Goal: Task Accomplishment & Management: Use online tool/utility

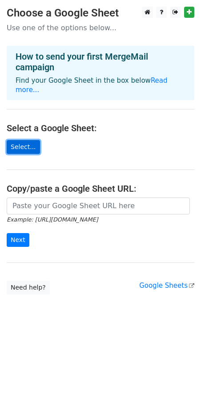
click at [21, 141] on link "Select..." at bounding box center [23, 147] width 33 height 14
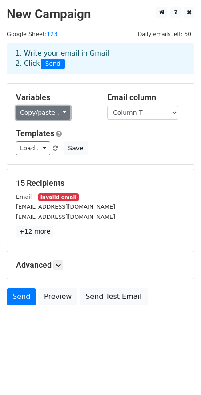
click at [47, 116] on link "Copy/paste..." at bounding box center [43, 113] width 54 height 14
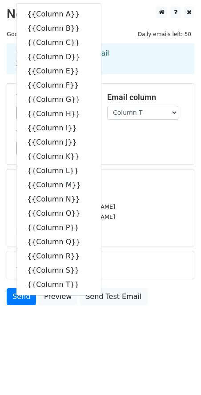
click at [129, 148] on div "Load... No templates saved Save" at bounding box center [100, 148] width 182 height 14
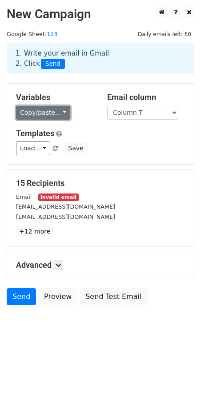
click at [56, 111] on link "Copy/paste..." at bounding box center [43, 113] width 54 height 14
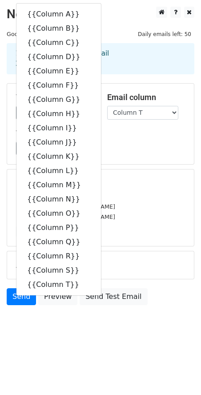
click at [148, 141] on div "Load... No templates saved Save" at bounding box center [100, 148] width 182 height 14
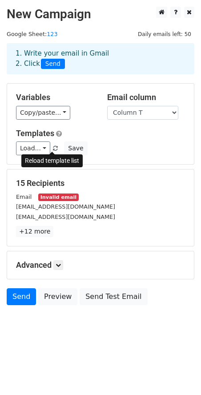
click at [53, 149] on span at bounding box center [55, 149] width 5 height 6
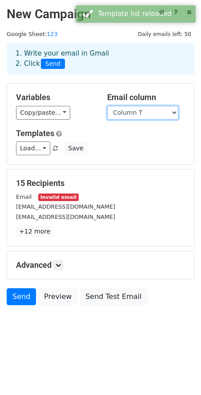
click at [144, 117] on select "Column A Column B Column C Column D Column E Column F Column G Column H Column …" at bounding box center [142, 113] width 71 height 14
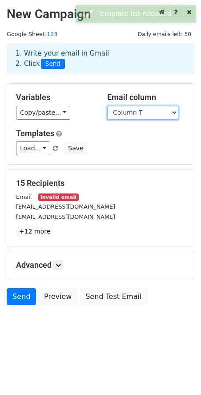
drag, startPoint x: 148, startPoint y: 111, endPoint x: 145, endPoint y: 115, distance: 4.7
click at [148, 111] on select "Column A Column B Column C Column D Column E Column F Column G Column H Column …" at bounding box center [142, 113] width 71 height 14
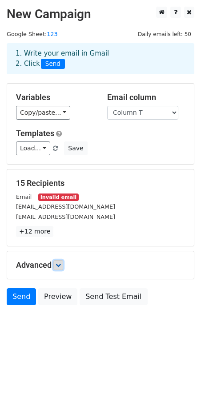
click at [58, 261] on link at bounding box center [58, 265] width 10 height 10
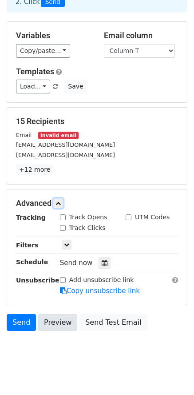
scroll to position [73, 0]
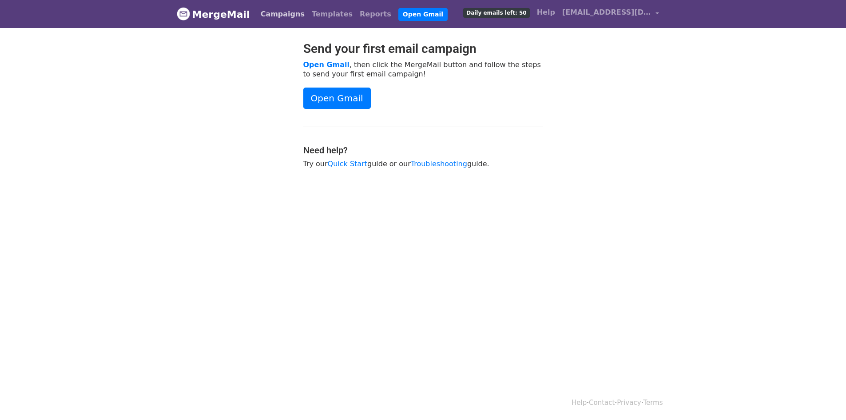
click at [265, 14] on link "Campaigns" at bounding box center [282, 14] width 51 height 18
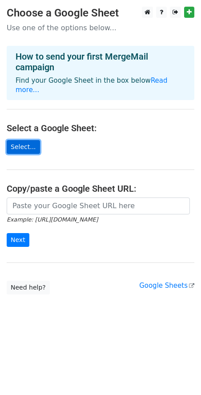
click at [25, 141] on link "Select..." at bounding box center [23, 147] width 33 height 14
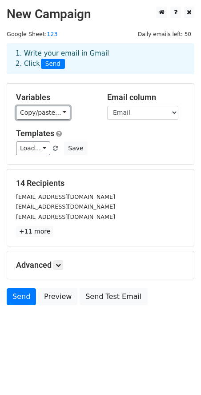
drag, startPoint x: 47, startPoint y: 112, endPoint x: 55, endPoint y: 111, distance: 8.0
click at [47, 112] on link "Copy/paste..." at bounding box center [43, 113] width 54 height 14
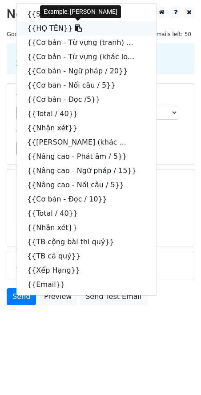
click at [51, 28] on link "{{HỌ TÊN}}" at bounding box center [86, 28] width 140 height 14
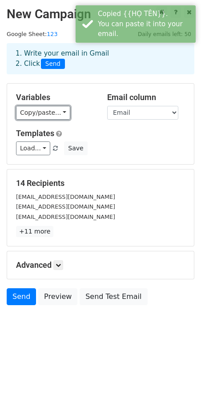
click at [37, 117] on link "Copy/paste..." at bounding box center [43, 113] width 54 height 14
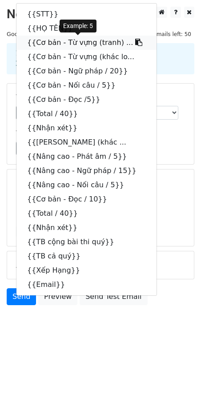
click at [135, 40] on icon at bounding box center [138, 42] width 7 height 7
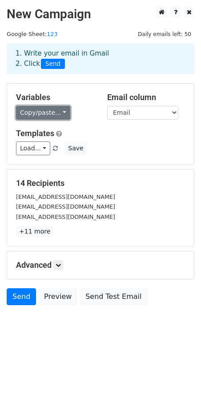
click at [49, 109] on link "Copy/paste..." at bounding box center [43, 113] width 54 height 14
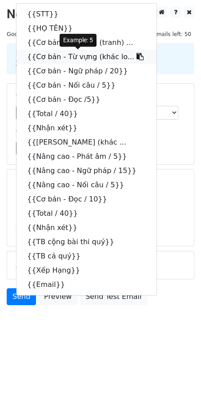
click at [136, 56] on icon at bounding box center [139, 56] width 7 height 7
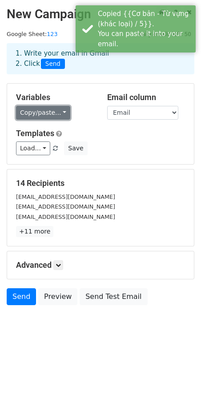
click at [47, 112] on link "Copy/paste..." at bounding box center [43, 113] width 54 height 14
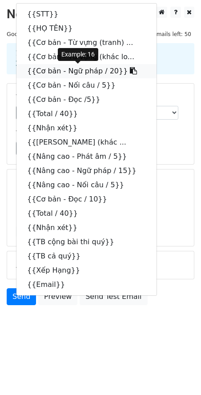
click at [130, 69] on icon at bounding box center [133, 70] width 7 height 7
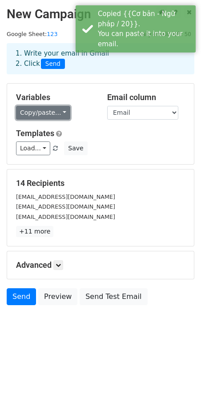
click at [47, 110] on link "Copy/paste..." at bounding box center [43, 113] width 54 height 14
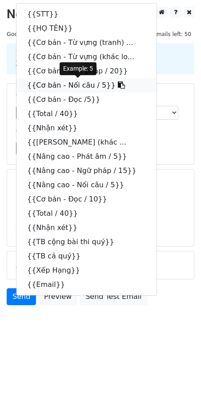
click at [118, 84] on icon at bounding box center [121, 84] width 7 height 7
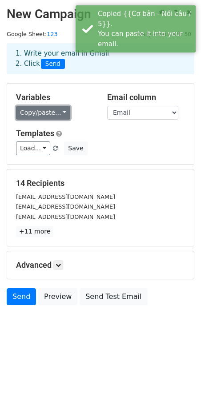
click at [56, 110] on link "Copy/paste..." at bounding box center [43, 113] width 54 height 14
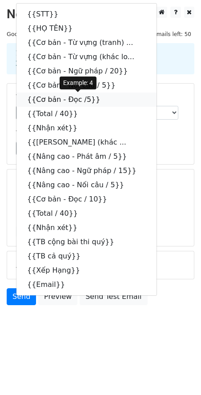
click at [103, 100] on icon at bounding box center [106, 99] width 7 height 7
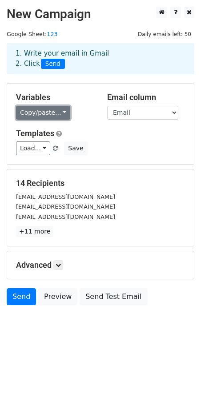
click at [54, 109] on link "Copy/paste..." at bounding box center [43, 113] width 54 height 14
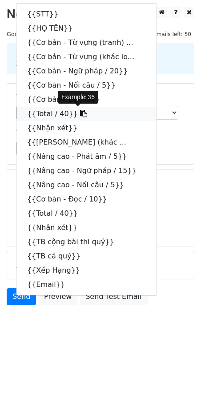
click at [80, 114] on icon at bounding box center [83, 113] width 7 height 7
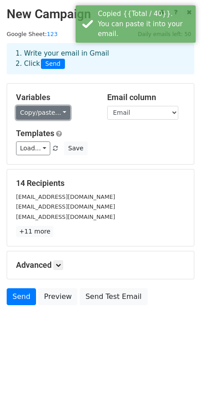
click at [54, 112] on link "Copy/paste..." at bounding box center [43, 113] width 54 height 14
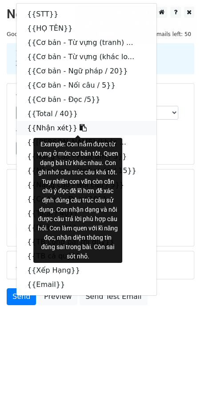
click at [80, 127] on icon at bounding box center [83, 127] width 7 height 7
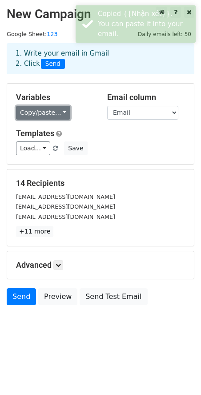
click at [56, 112] on link "Copy/paste..." at bounding box center [43, 113] width 54 height 14
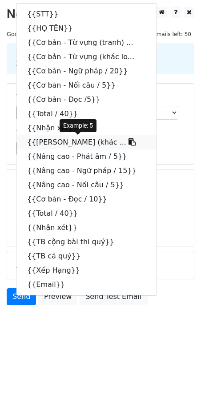
click at [128, 142] on icon at bounding box center [131, 141] width 7 height 7
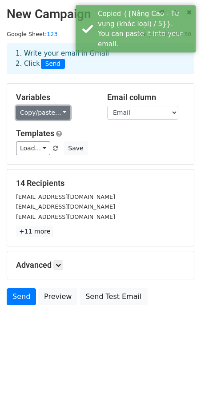
click at [56, 113] on link "Copy/paste..." at bounding box center [43, 113] width 54 height 14
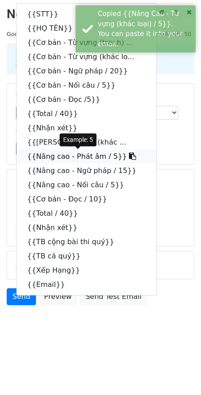
click at [129, 155] on icon at bounding box center [132, 155] width 7 height 7
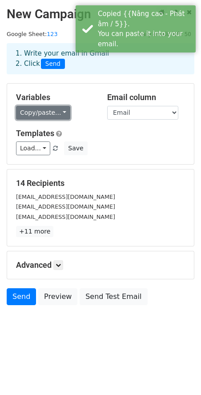
click at [53, 108] on link "Copy/paste..." at bounding box center [43, 113] width 54 height 14
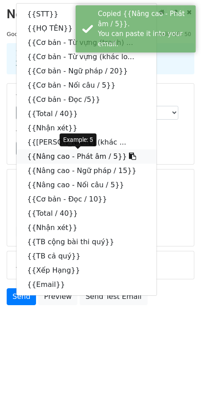
click at [129, 154] on icon at bounding box center [132, 155] width 7 height 7
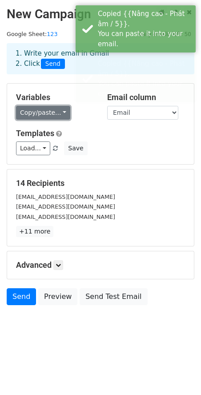
click at [51, 114] on link "Copy/paste..." at bounding box center [43, 113] width 54 height 14
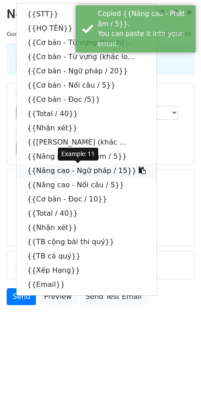
click at [139, 171] on icon at bounding box center [142, 170] width 7 height 7
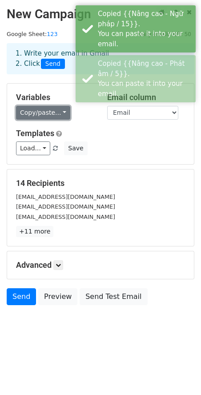
click at [49, 114] on link "Copy/paste..." at bounding box center [43, 113] width 54 height 14
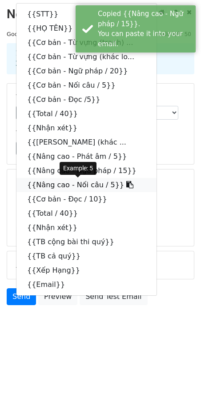
click at [126, 185] on icon at bounding box center [129, 184] width 7 height 7
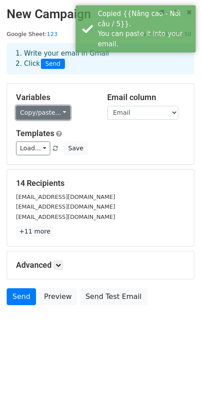
click at [60, 113] on link "Copy/paste..." at bounding box center [43, 113] width 54 height 14
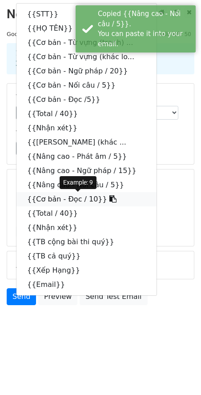
click at [109, 200] on icon at bounding box center [112, 198] width 7 height 7
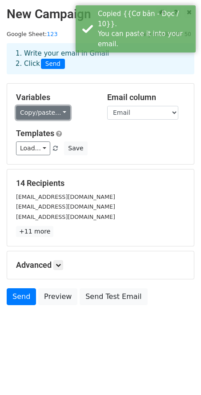
click at [57, 113] on link "Copy/paste..." at bounding box center [43, 113] width 54 height 14
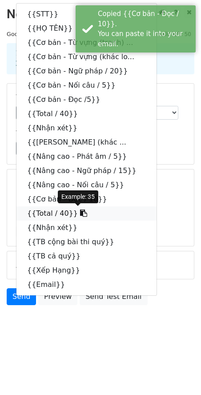
click at [80, 210] on icon at bounding box center [83, 212] width 7 height 7
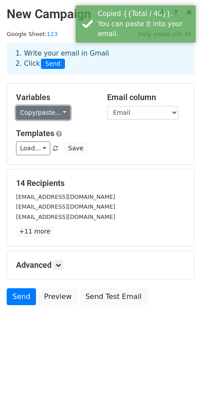
click at [58, 109] on link "Copy/paste..." at bounding box center [43, 113] width 54 height 14
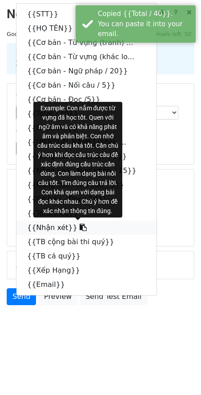
click at [80, 227] on icon at bounding box center [83, 226] width 7 height 7
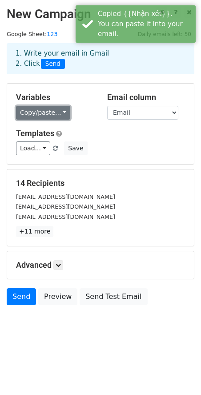
click at [55, 108] on link "Copy/paste..." at bounding box center [43, 113] width 54 height 14
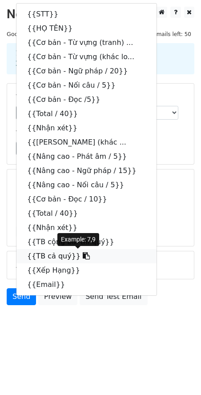
click at [83, 255] on icon at bounding box center [86, 255] width 7 height 7
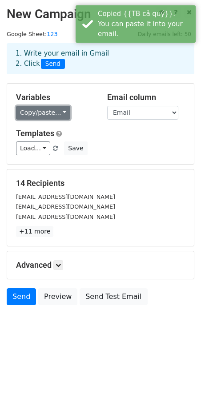
click at [59, 111] on link "Copy/paste..." at bounding box center [43, 113] width 54 height 14
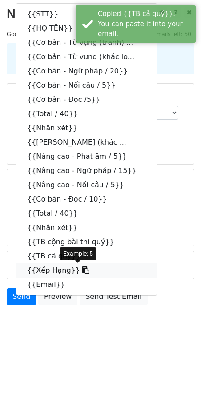
click at [82, 270] on icon at bounding box center [85, 269] width 7 height 7
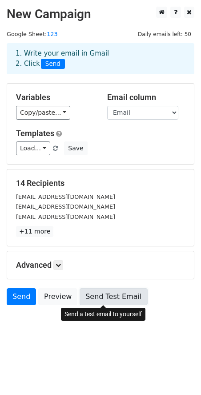
click at [111, 296] on link "Send Test Email" at bounding box center [114, 296] width 68 height 17
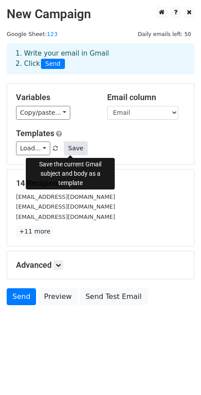
click at [72, 144] on button "Save" at bounding box center [75, 148] width 23 height 14
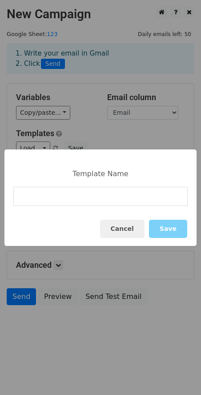
click at [106, 199] on input at bounding box center [100, 196] width 174 height 19
type input "n"
type input "NHẬN XÉT QUÝ 1 LỚP 2 CƠ BẢN"
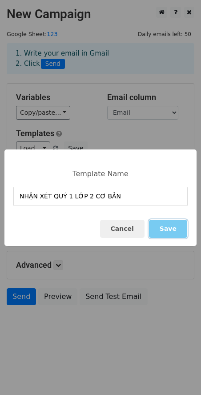
click at [172, 236] on button "Save" at bounding box center [168, 228] width 38 height 18
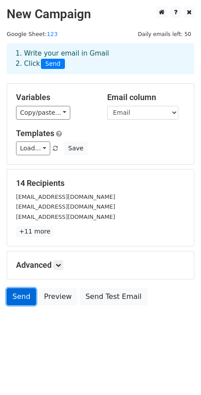
click at [22, 299] on link "Send" at bounding box center [21, 296] width 29 height 17
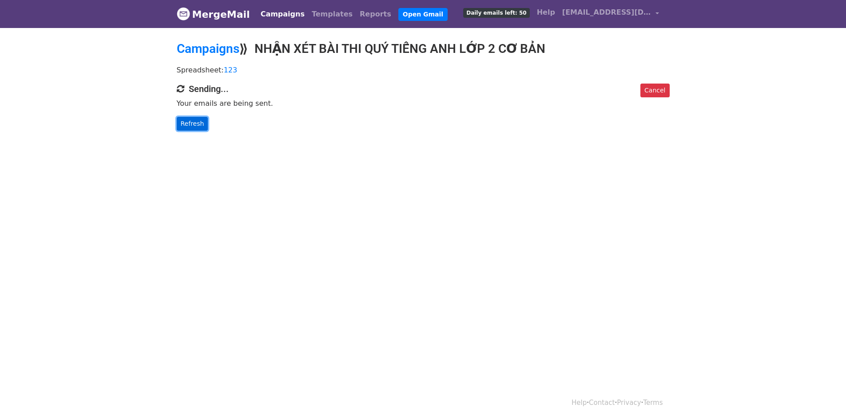
click at [191, 126] on link "Refresh" at bounding box center [193, 124] width 32 height 14
drag, startPoint x: 204, startPoint y: 114, endPoint x: 198, endPoint y: 128, distance: 15.3
click at [202, 117] on div "Cancel Sending... Your emails are being sent. Refresh" at bounding box center [423, 107] width 507 height 47
click at [198, 128] on link "Refresh" at bounding box center [193, 124] width 32 height 14
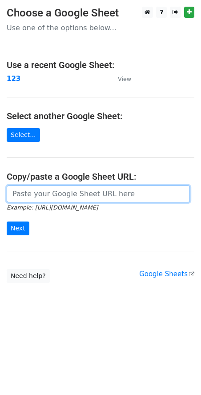
click at [84, 193] on input "url" at bounding box center [98, 193] width 183 height 17
paste input "[URL][DOMAIN_NAME]"
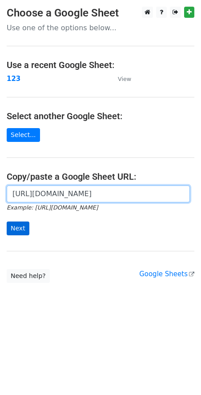
type input "[URL][DOMAIN_NAME]"
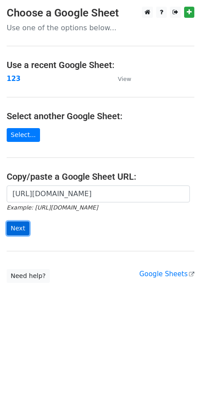
click at [20, 227] on input "Next" at bounding box center [18, 228] width 23 height 14
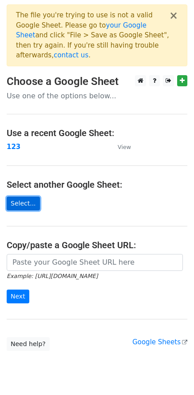
click at [25, 196] on link "Select..." at bounding box center [23, 203] width 33 height 14
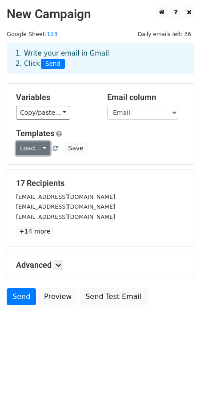
click at [36, 146] on link "Load..." at bounding box center [33, 148] width 34 height 14
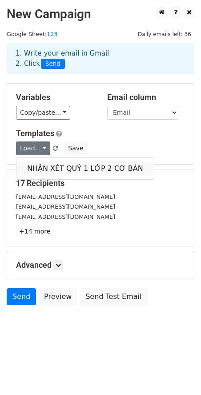
click at [40, 171] on link "NHẬN XÉT QUÝ 1 LỚP 2 CƠ BẢN" at bounding box center [84, 168] width 137 height 14
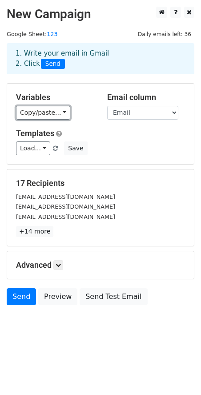
click at [51, 107] on link "Copy/paste..." at bounding box center [43, 113] width 54 height 14
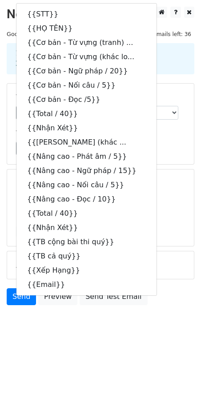
click at [61, 355] on html "New Campaign Daily emails left: 36 Google Sheet: 123 1. Write your email in Gma…" at bounding box center [100, 197] width 201 height 395
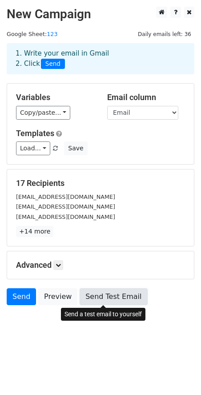
click at [128, 300] on link "Send Test Email" at bounding box center [114, 296] width 68 height 17
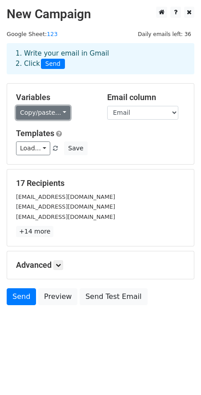
click at [56, 110] on link "Copy/paste..." at bounding box center [43, 113] width 54 height 14
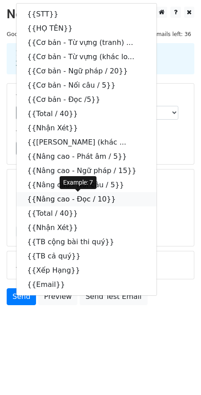
drag, startPoint x: 106, startPoint y: 199, endPoint x: 24, endPoint y: 237, distance: 90.5
click at [118, 199] on icon at bounding box center [121, 198] width 7 height 7
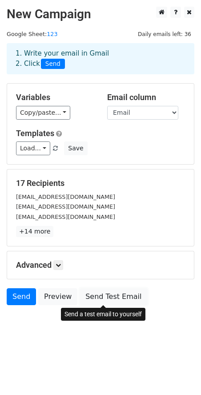
drag, startPoint x: 121, startPoint y: 297, endPoint x: 120, endPoint y: 310, distance: 12.9
click at [121, 297] on link "Send Test Email" at bounding box center [114, 296] width 68 height 17
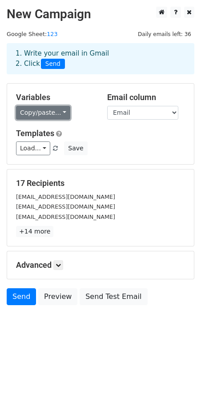
drag, startPoint x: 63, startPoint y: 113, endPoint x: 62, endPoint y: 125, distance: 12.0
click at [63, 113] on link "Copy/paste..." at bounding box center [43, 113] width 54 height 14
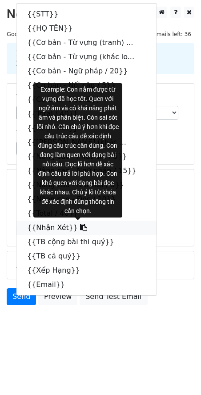
click at [80, 227] on icon at bounding box center [83, 226] width 7 height 7
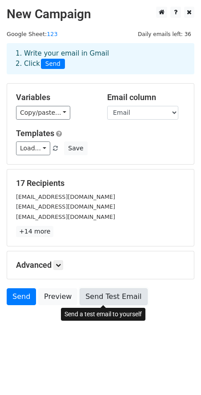
click at [114, 298] on link "Send Test Email" at bounding box center [114, 296] width 68 height 17
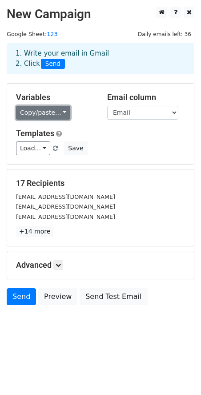
click at [59, 113] on link "Copy/paste..." at bounding box center [43, 113] width 54 height 14
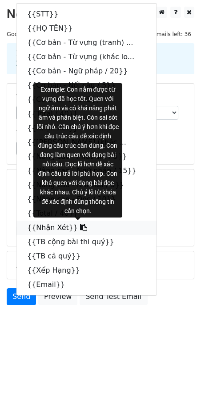
click at [80, 226] on icon at bounding box center [83, 226] width 7 height 7
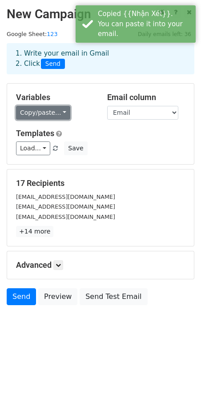
click at [61, 112] on link "Copy/paste..." at bounding box center [43, 113] width 54 height 14
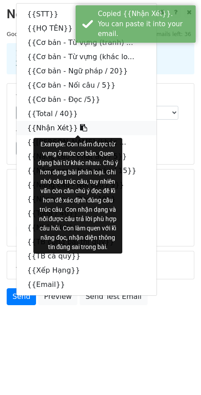
click at [80, 127] on icon at bounding box center [83, 127] width 7 height 7
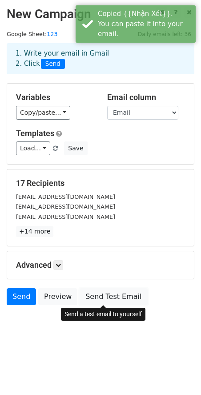
drag, startPoint x: 108, startPoint y: 291, endPoint x: 182, endPoint y: 306, distance: 74.8
click at [108, 291] on link "Send Test Email" at bounding box center [114, 296] width 68 height 17
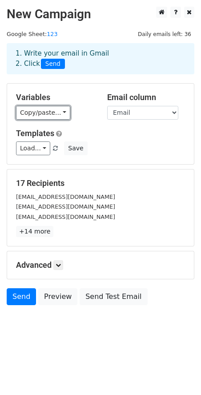
click at [50, 113] on link "Copy/paste..." at bounding box center [43, 113] width 54 height 14
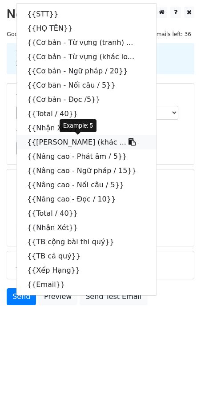
click at [128, 140] on icon at bounding box center [131, 141] width 7 height 7
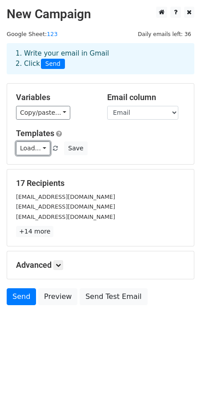
drag, startPoint x: 43, startPoint y: 156, endPoint x: 57, endPoint y: 169, distance: 18.9
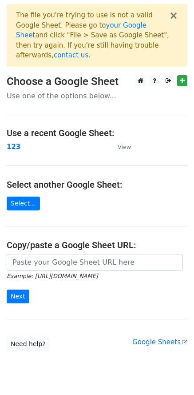
drag, startPoint x: 69, startPoint y: 219, endPoint x: 99, endPoint y: 228, distance: 31.8
click at [30, 196] on link "Select..." at bounding box center [23, 203] width 33 height 14
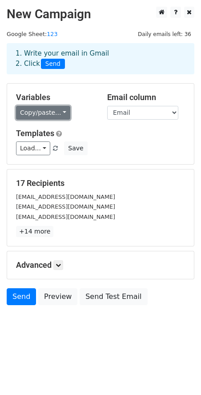
click at [55, 110] on link "Copy/paste..." at bounding box center [43, 113] width 54 height 14
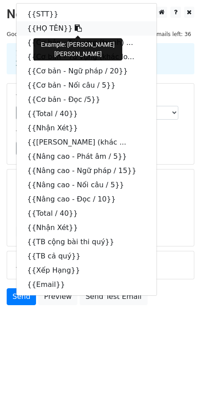
click at [75, 26] on icon at bounding box center [78, 27] width 7 height 7
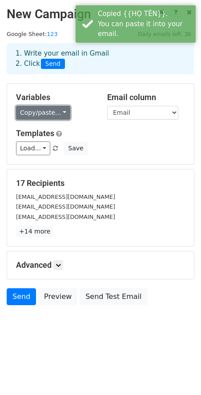
click at [51, 112] on link "Copy/paste..." at bounding box center [43, 113] width 54 height 14
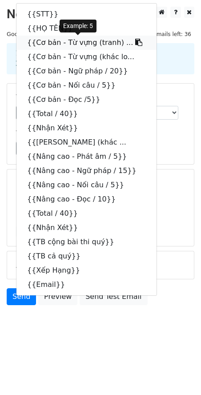
click at [135, 43] on icon at bounding box center [138, 42] width 7 height 7
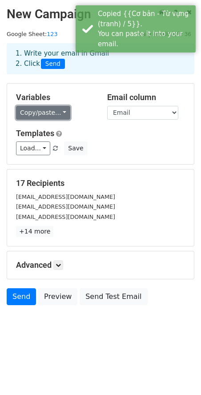
click at [54, 110] on link "Copy/paste..." at bounding box center [43, 113] width 54 height 14
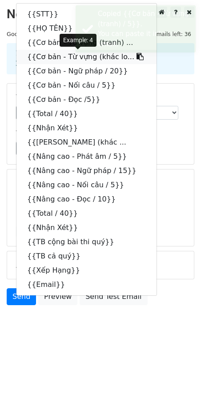
click at [136, 55] on icon at bounding box center [139, 56] width 7 height 7
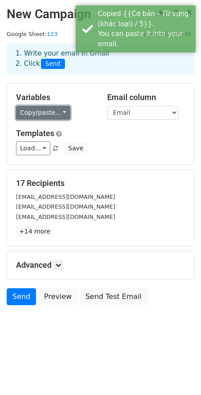
click at [57, 114] on link "Copy/paste..." at bounding box center [43, 113] width 54 height 14
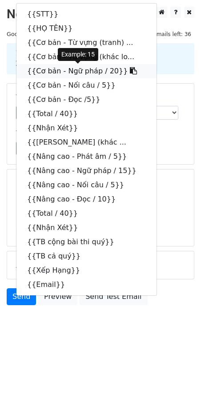
click at [130, 68] on icon at bounding box center [133, 70] width 7 height 7
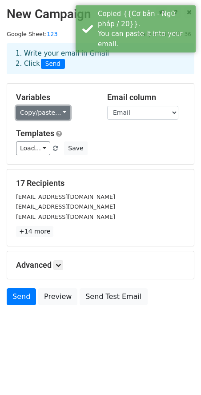
click at [57, 115] on link "Copy/paste..." at bounding box center [43, 113] width 54 height 14
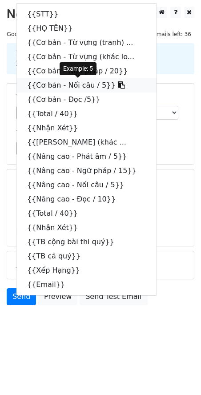
click at [118, 85] on icon at bounding box center [121, 84] width 7 height 7
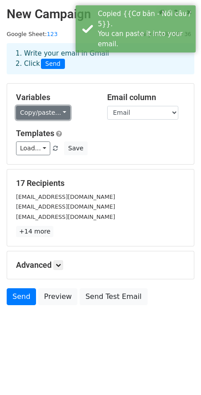
click at [59, 112] on link "Copy/paste..." at bounding box center [43, 113] width 54 height 14
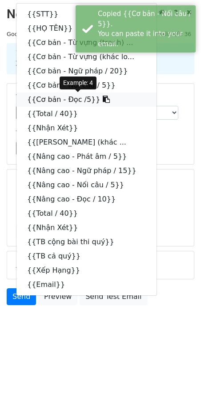
click at [103, 99] on icon at bounding box center [106, 99] width 7 height 7
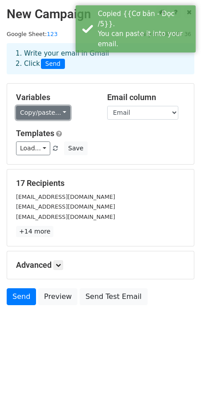
click at [60, 108] on link "Copy/paste..." at bounding box center [43, 113] width 54 height 14
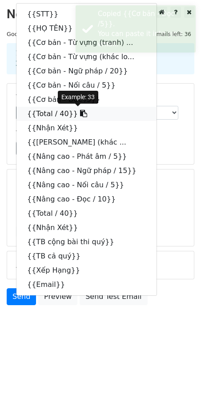
click at [80, 113] on icon at bounding box center [83, 113] width 7 height 7
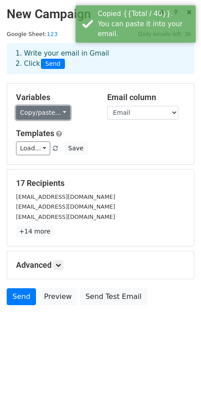
click at [50, 110] on link "Copy/paste..." at bounding box center [43, 113] width 54 height 14
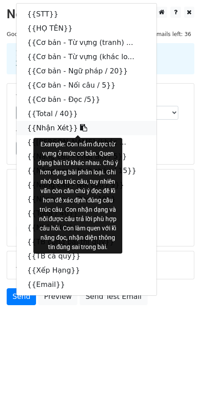
click at [80, 128] on icon at bounding box center [83, 127] width 7 height 7
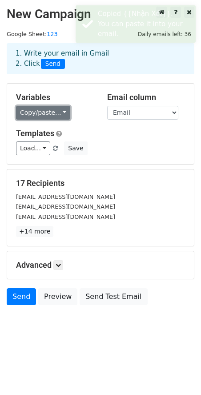
click at [55, 111] on link "Copy/paste..." at bounding box center [43, 113] width 54 height 14
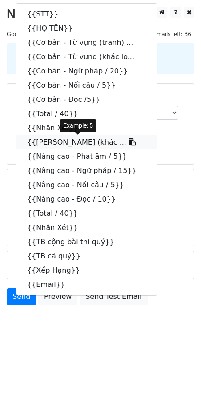
click at [128, 141] on icon at bounding box center [131, 141] width 7 height 7
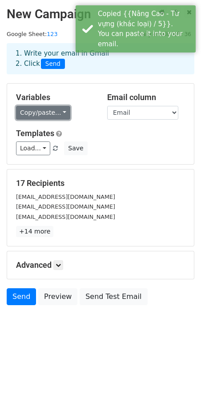
click at [58, 115] on link "Copy/paste..." at bounding box center [43, 113] width 54 height 14
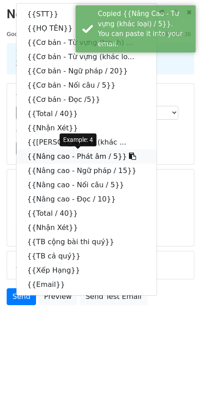
click at [129, 158] on icon at bounding box center [132, 155] width 7 height 7
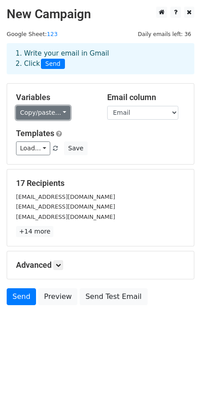
click at [55, 112] on link "Copy/paste..." at bounding box center [43, 113] width 54 height 14
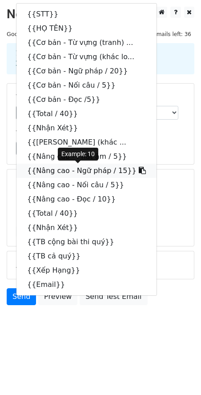
click at [139, 171] on icon at bounding box center [142, 170] width 7 height 7
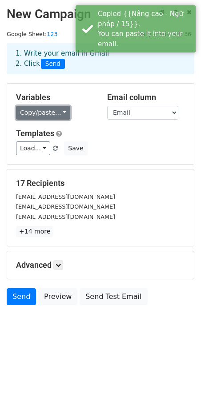
click at [60, 109] on link "Copy/paste..." at bounding box center [43, 113] width 54 height 14
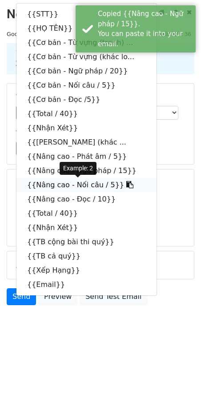
click at [126, 186] on icon at bounding box center [129, 184] width 7 height 7
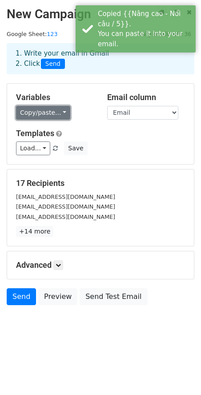
click at [58, 111] on link "Copy/paste..." at bounding box center [43, 113] width 54 height 14
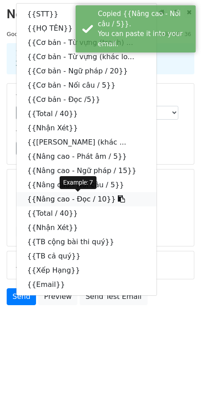
click at [118, 199] on icon at bounding box center [121, 198] width 7 height 7
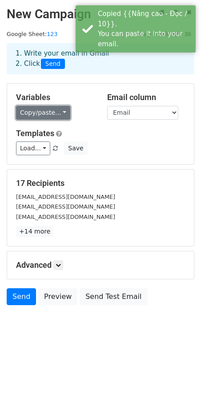
click at [56, 116] on link "Copy/paste..." at bounding box center [43, 113] width 54 height 14
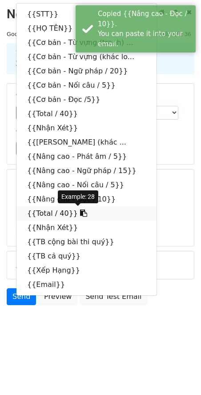
click at [80, 212] on icon at bounding box center [83, 212] width 7 height 7
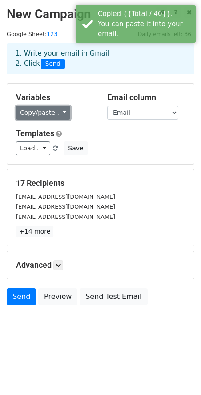
click at [57, 111] on link "Copy/paste..." at bounding box center [43, 113] width 54 height 14
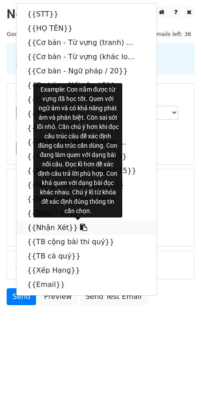
click at [80, 228] on icon at bounding box center [83, 226] width 7 height 7
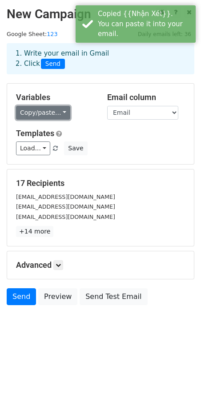
click at [61, 111] on link "Copy/paste..." at bounding box center [43, 113] width 54 height 14
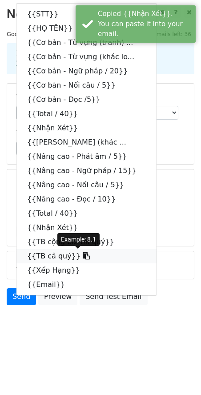
click at [83, 256] on icon at bounding box center [86, 255] width 7 height 7
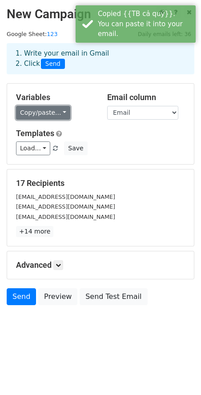
click at [60, 111] on link "Copy/paste..." at bounding box center [43, 113] width 54 height 14
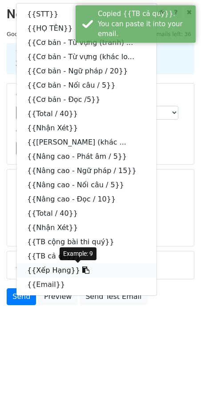
click at [82, 270] on icon at bounding box center [85, 269] width 7 height 7
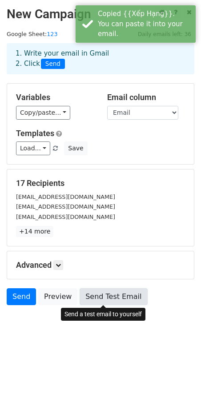
click at [120, 297] on link "Send Test Email" at bounding box center [114, 296] width 68 height 17
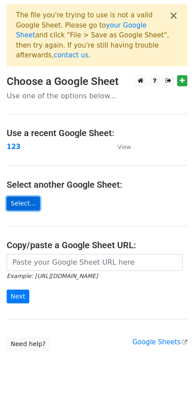
click at [26, 196] on link "Select..." at bounding box center [23, 203] width 33 height 14
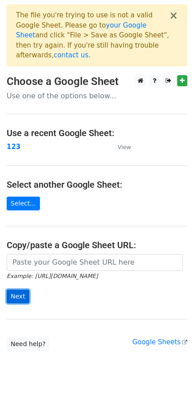
click at [21, 290] on input "Next" at bounding box center [18, 296] width 23 height 14
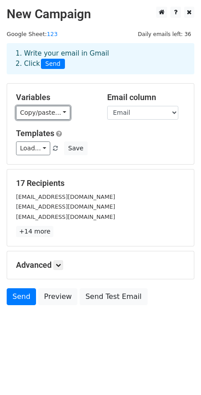
click at [56, 110] on link "Copy/paste..." at bounding box center [43, 113] width 54 height 14
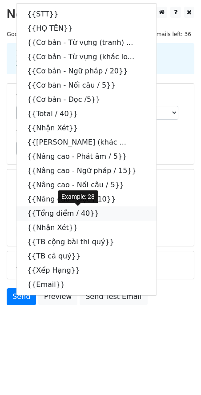
click at [101, 212] on icon at bounding box center [104, 212] width 7 height 7
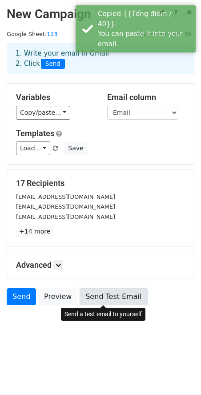
click at [123, 297] on link "Send Test Email" at bounding box center [114, 296] width 68 height 17
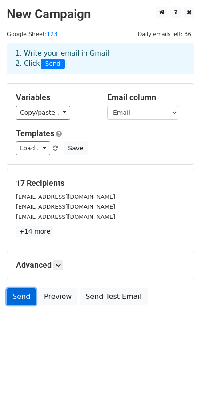
click at [20, 298] on link "Send" at bounding box center [21, 296] width 29 height 17
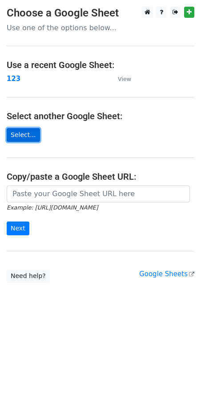
click at [19, 137] on link "Select..." at bounding box center [23, 135] width 33 height 14
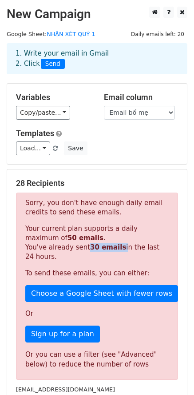
drag, startPoint x: 80, startPoint y: 246, endPoint x: 118, endPoint y: 245, distance: 38.7
click at [117, 245] on p "Your current plan supports a daily maximum of 50 emails . You've already sent 3…" at bounding box center [97, 242] width 144 height 37
click at [118, 245] on p "Your current plan supports a daily maximum of 50 emails . You've already sent 3…" at bounding box center [97, 242] width 144 height 37
drag, startPoint x: 161, startPoint y: 247, endPoint x: 165, endPoint y: 249, distance: 4.8
click at [165, 249] on p "Your current plan supports a daily maximum of 50 emails . You've already sent 3…" at bounding box center [97, 242] width 144 height 37
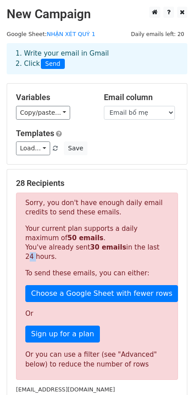
click at [165, 249] on p "Your current plan supports a daily maximum of 50 emails . You've already sent 3…" at bounding box center [97, 242] width 144 height 37
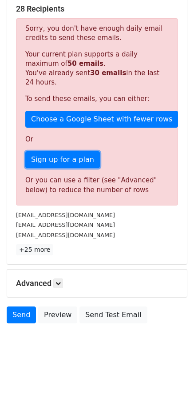
scroll to position [178, 0]
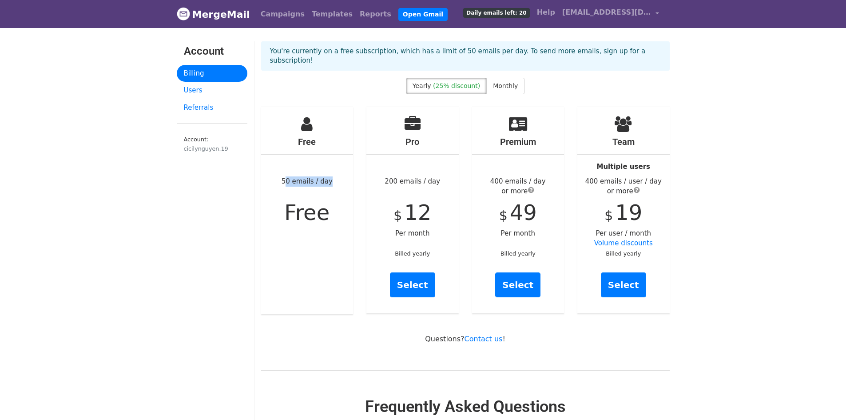
drag, startPoint x: 283, startPoint y: 172, endPoint x: 328, endPoint y: 171, distance: 44.9
click at [327, 171] on div "Free 50 emails / day Free" at bounding box center [307, 210] width 92 height 207
click at [328, 171] on div "Free 50 emails / day Free" at bounding box center [307, 210] width 92 height 207
click at [511, 82] on span "Monthly" at bounding box center [505, 85] width 25 height 7
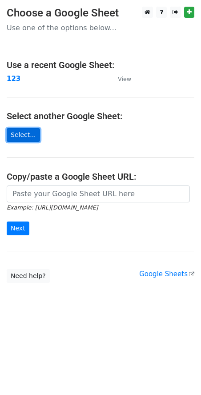
click at [27, 133] on link "Select..." at bounding box center [23, 135] width 33 height 14
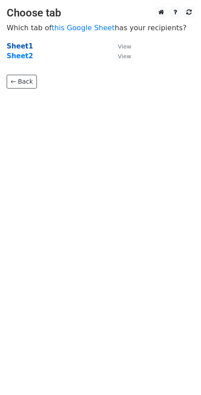
click at [20, 45] on strong "Sheet1" at bounding box center [20, 46] width 26 height 8
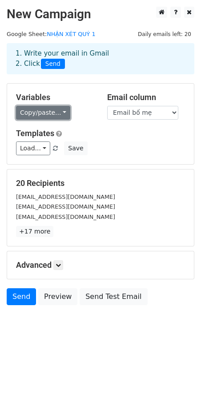
click at [49, 116] on link "Copy/paste..." at bounding box center [43, 113] width 54 height 14
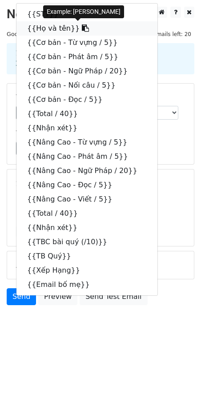
click at [82, 29] on icon at bounding box center [85, 27] width 7 height 7
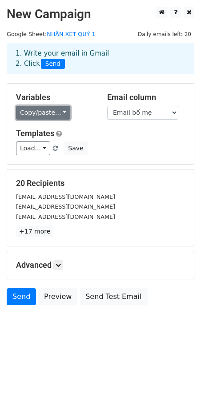
click at [57, 109] on link "Copy/paste..." at bounding box center [43, 113] width 54 height 14
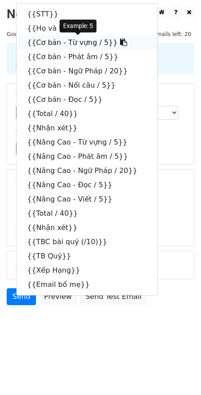
click at [120, 43] on icon at bounding box center [123, 42] width 7 height 7
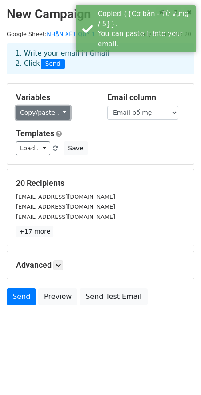
click at [54, 113] on link "Copy/paste..." at bounding box center [43, 113] width 54 height 14
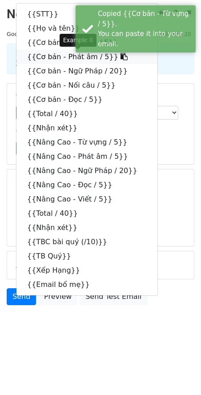
click at [120, 56] on icon at bounding box center [123, 56] width 7 height 7
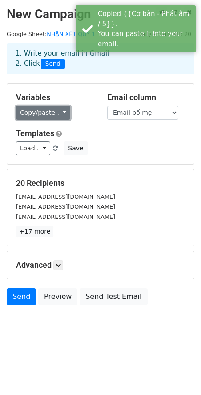
click at [61, 112] on link "Copy/paste..." at bounding box center [43, 113] width 54 height 14
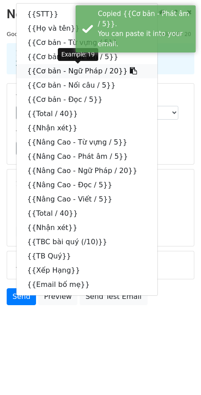
click at [130, 73] on icon at bounding box center [133, 70] width 7 height 7
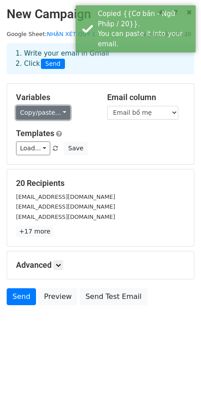
click at [62, 113] on link "Copy/paste..." at bounding box center [43, 113] width 54 height 14
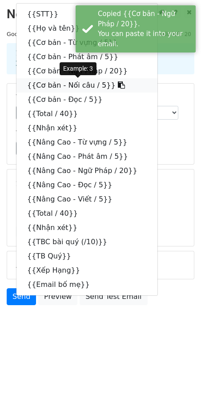
click at [118, 84] on icon at bounding box center [121, 84] width 7 height 7
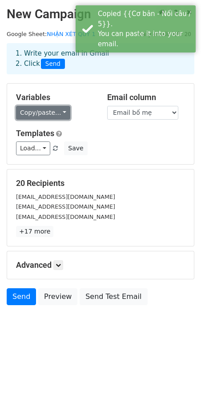
click at [59, 113] on link "Copy/paste..." at bounding box center [43, 113] width 54 height 14
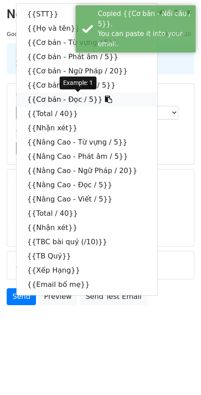
click at [105, 97] on icon at bounding box center [108, 99] width 7 height 7
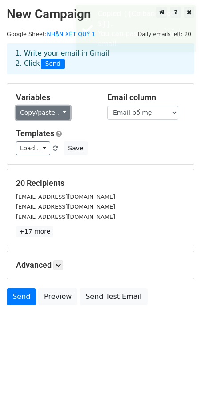
click at [61, 112] on link "Copy/paste..." at bounding box center [43, 113] width 54 height 14
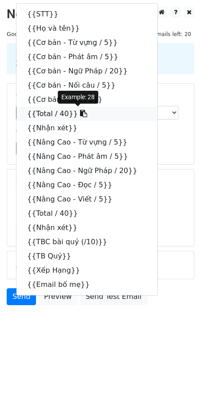
click at [80, 113] on icon at bounding box center [83, 113] width 7 height 7
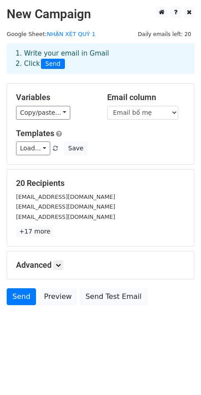
drag, startPoint x: 86, startPoint y: 160, endPoint x: 76, endPoint y: 158, distance: 10.4
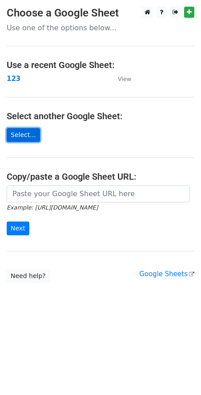
click at [29, 135] on link "Select..." at bounding box center [23, 135] width 33 height 14
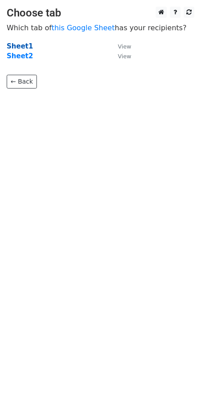
click at [18, 46] on strong "Sheet1" at bounding box center [20, 46] width 26 height 8
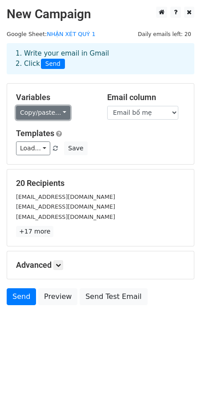
click at [59, 116] on link "Copy/paste..." at bounding box center [43, 113] width 54 height 14
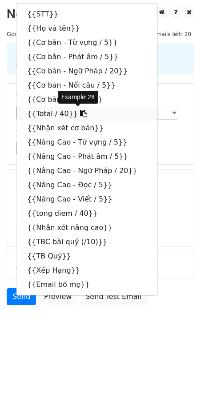
click at [80, 112] on icon at bounding box center [83, 113] width 7 height 7
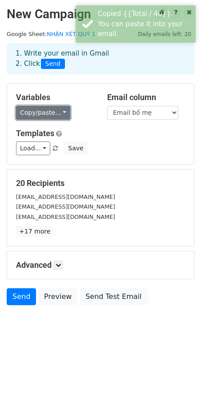
click at [53, 118] on link "Copy/paste..." at bounding box center [43, 113] width 54 height 14
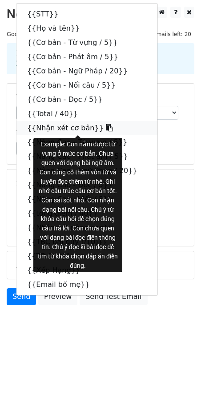
click at [106, 128] on icon at bounding box center [109, 127] width 7 height 7
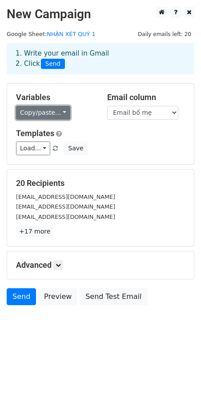
click at [57, 114] on link "Copy/paste..." at bounding box center [43, 113] width 54 height 14
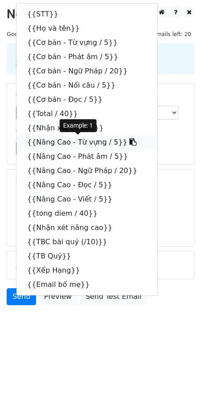
click at [129, 144] on icon at bounding box center [132, 141] width 7 height 7
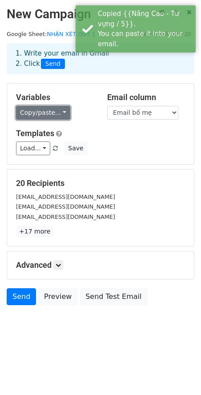
click at [57, 113] on link "Copy/paste..." at bounding box center [43, 113] width 54 height 14
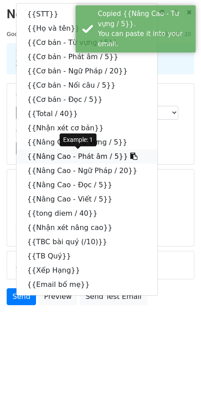
click at [130, 156] on icon at bounding box center [133, 155] width 7 height 7
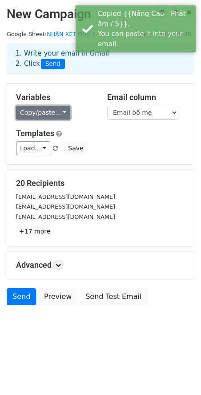
click at [57, 113] on link "Copy/paste..." at bounding box center [43, 113] width 54 height 14
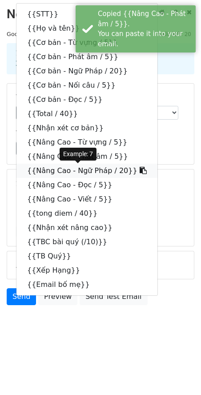
click at [140, 170] on icon at bounding box center [143, 170] width 7 height 7
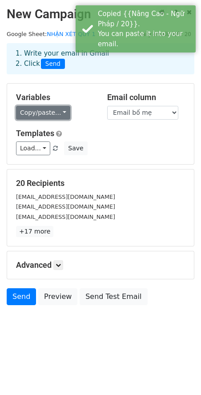
click at [58, 111] on link "Copy/paste..." at bounding box center [43, 113] width 54 height 14
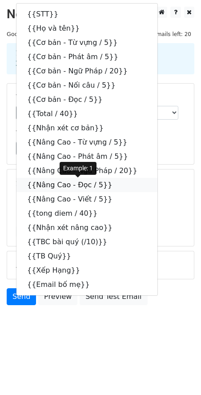
click at [114, 185] on icon at bounding box center [117, 184] width 7 height 7
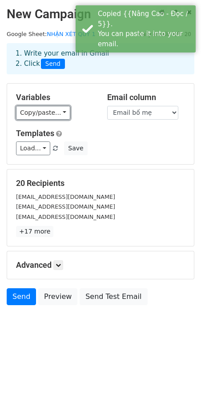
click at [62, 112] on link "Copy/paste..." at bounding box center [43, 113] width 54 height 14
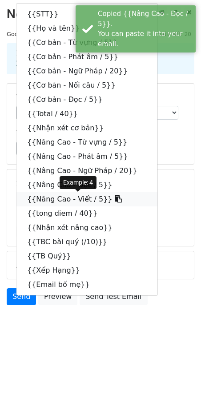
click at [115, 197] on icon at bounding box center [118, 198] width 7 height 7
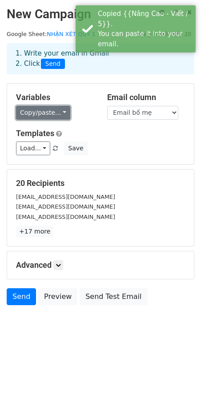
click at [55, 112] on link "Copy/paste..." at bounding box center [43, 113] width 54 height 14
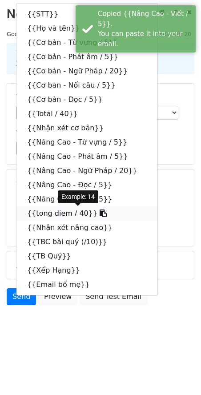
click at [100, 212] on icon at bounding box center [103, 212] width 7 height 7
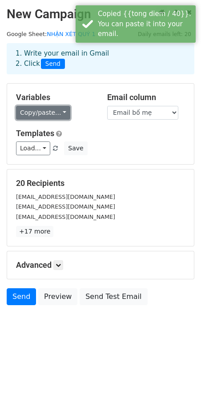
click at [62, 114] on link "Copy/paste..." at bounding box center [43, 113] width 54 height 14
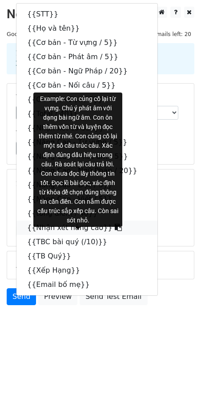
click at [115, 228] on icon at bounding box center [118, 226] width 7 height 7
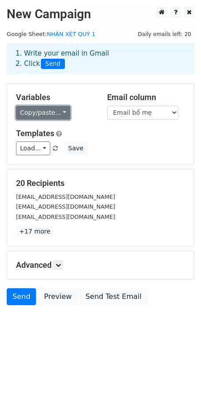
click at [59, 113] on link "Copy/paste..." at bounding box center [43, 113] width 54 height 14
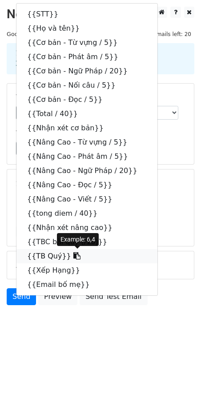
click at [73, 257] on icon at bounding box center [76, 255] width 7 height 7
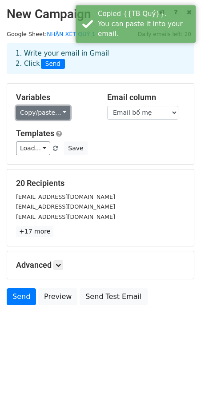
click at [56, 109] on link "Copy/paste..." at bounding box center [43, 113] width 54 height 14
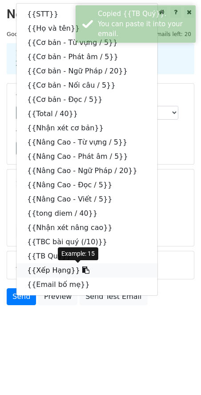
click at [82, 270] on icon at bounding box center [85, 269] width 7 height 7
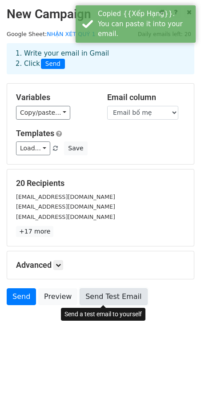
click at [94, 299] on link "Send Test Email" at bounding box center [114, 296] width 68 height 17
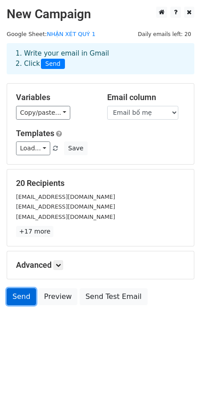
click at [18, 299] on link "Send" at bounding box center [21, 296] width 29 height 17
